Goal: Find specific page/section: Find specific page/section

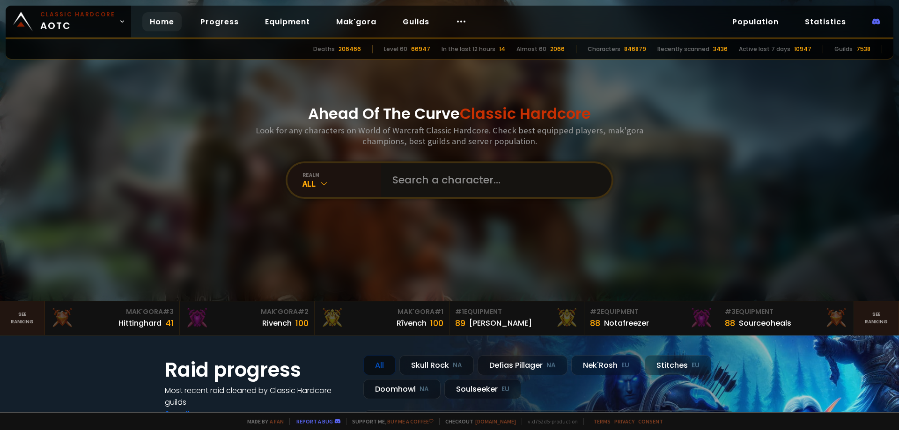
click at [412, 186] on input "text" at bounding box center [494, 180] width 214 height 34
type input ":"
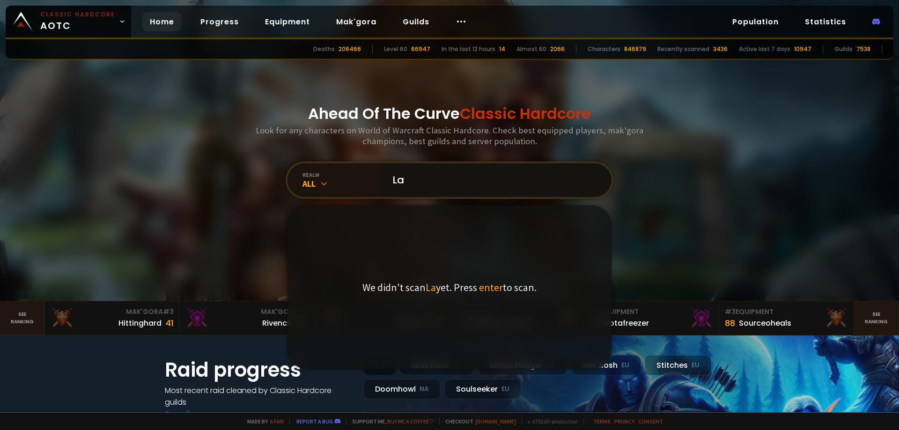
type input "L"
type input "Iaeisxsm"
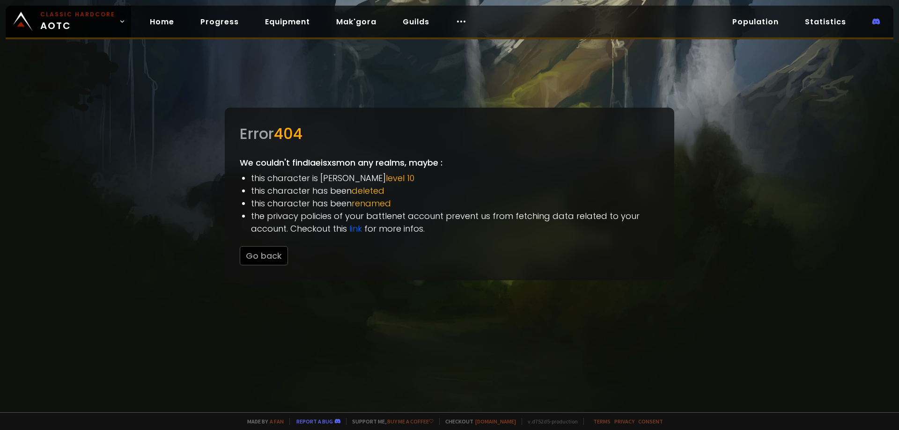
drag, startPoint x: 205, startPoint y: 100, endPoint x: 211, endPoint y: 100, distance: 5.6
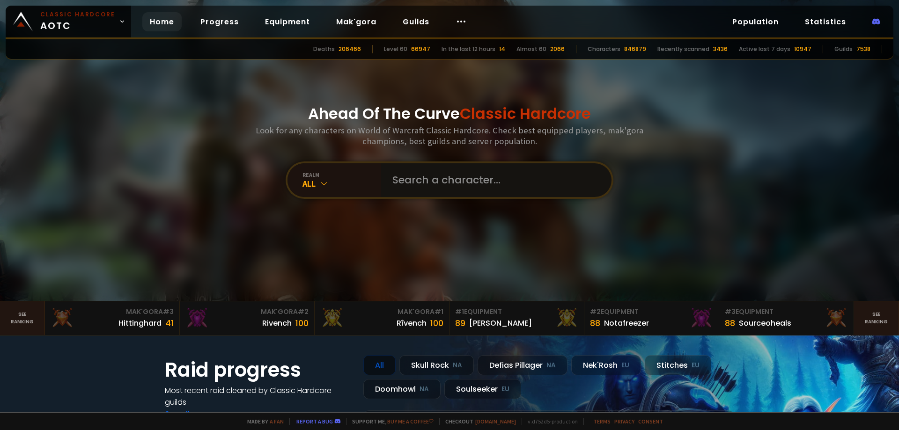
click at [425, 188] on input "text" at bounding box center [494, 180] width 214 height 34
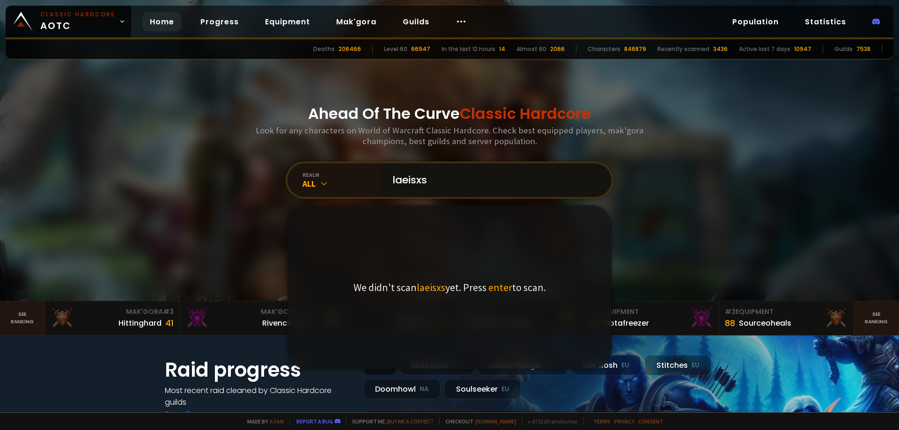
type input "laeisxsm"
